Goal: Information Seeking & Learning: Learn about a topic

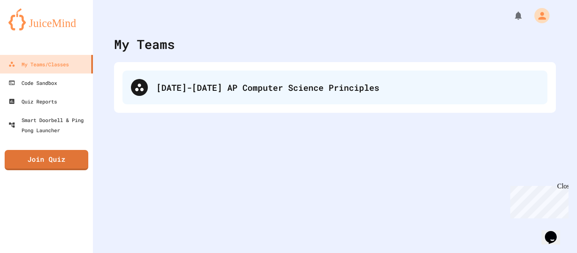
click at [237, 91] on div "[DATE]-[DATE] AP Computer Science Principles" at bounding box center [347, 87] width 383 height 13
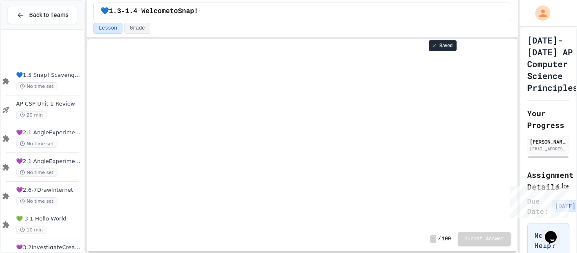
scroll to position [82, 0]
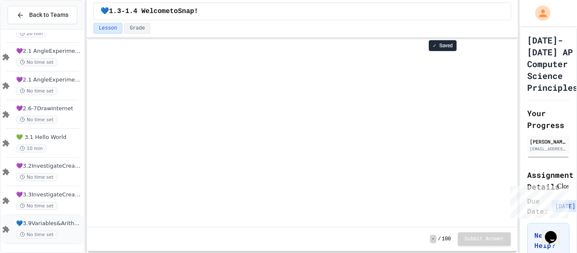
click at [60, 224] on span "💙3.9Variables&ArithmeticOp" at bounding box center [49, 223] width 66 height 7
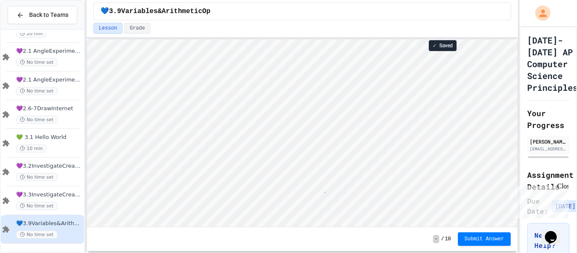
scroll to position [1, 5]
type textarea "*"
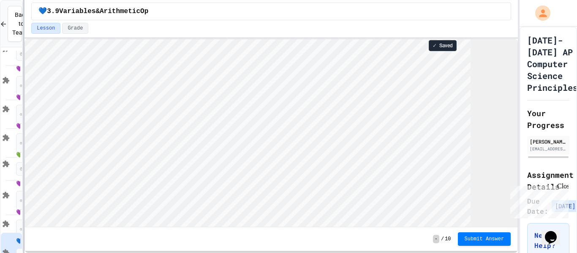
click at [23, 68] on div at bounding box center [24, 126] width 2 height 253
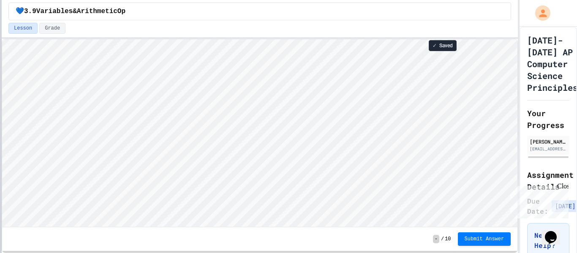
click at [1, 70] on div at bounding box center [1, 126] width 2 height 253
click at [201, 5] on div "💙3.9Variables&ArithmeticOp Lesson Grade ✓ Saved - / 10 Submit Answer" at bounding box center [261, 126] width 516 height 253
type textarea "*"
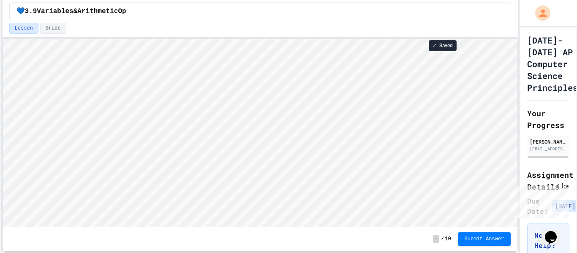
type textarea "*"
